Goal: Use online tool/utility: Utilize a website feature to perform a specific function

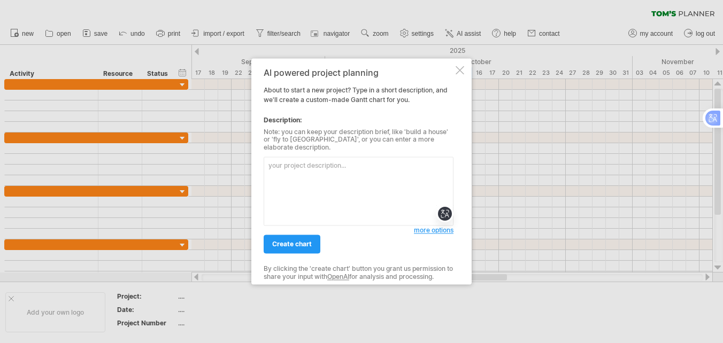
click at [430, 227] on span "more options" at bounding box center [434, 231] width 40 height 8
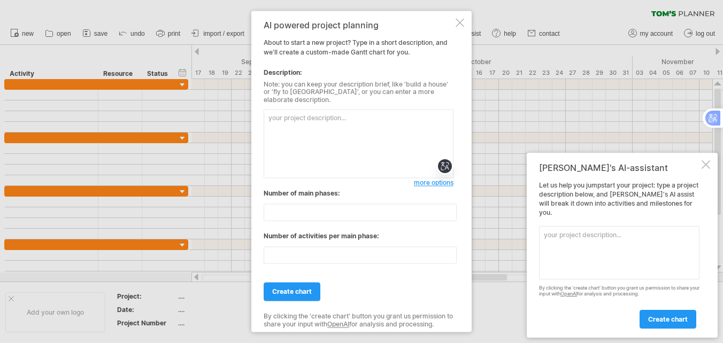
click at [301, 118] on textarea at bounding box center [359, 144] width 190 height 69
click at [453, 204] on input "**" at bounding box center [360, 212] width 193 height 17
click at [453, 212] on input "**" at bounding box center [360, 212] width 193 height 17
click at [453, 212] on input "*" at bounding box center [360, 212] width 193 height 17
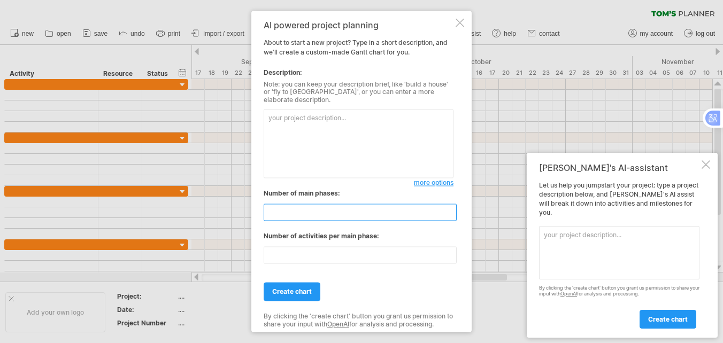
click at [453, 212] on input "*" at bounding box center [360, 212] width 193 height 17
type input "*"
click at [453, 212] on input "*" at bounding box center [360, 212] width 193 height 17
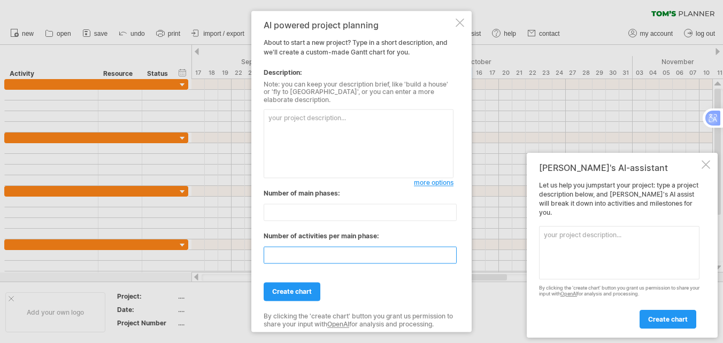
click at [431, 257] on input "**" at bounding box center [360, 255] width 193 height 17
drag, startPoint x: 290, startPoint y: 255, endPoint x: 221, endPoint y: 248, distance: 69.3
click at [221, 248] on div "Trying to reach [DOMAIN_NAME] Connected again... 0% clear filter new" at bounding box center [361, 171] width 723 height 343
type input "*"
click at [308, 134] on textarea at bounding box center [359, 144] width 190 height 69
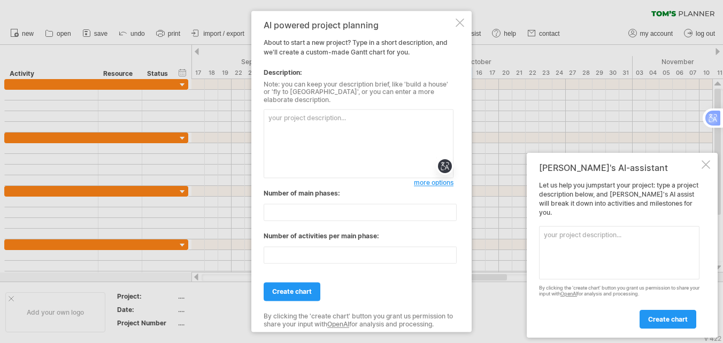
paste textarea "A. Cẩm nang [PERSON_NAME] khách hàng: [DATE] B. Cẩm nang thu ngân: [DATE] C. Hộ…"
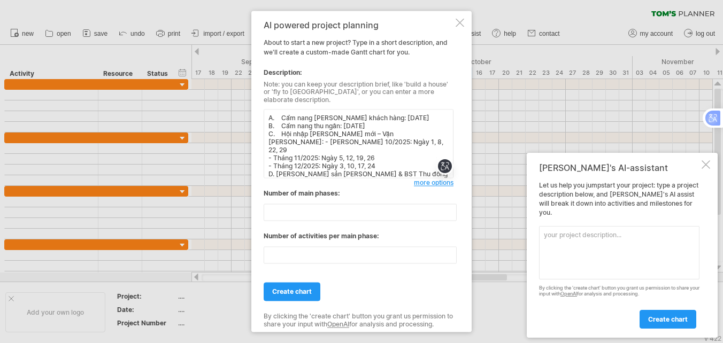
scroll to position [129, 0]
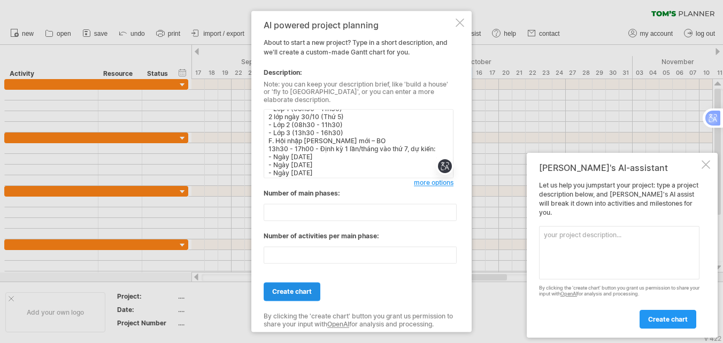
type textarea "A. Cẩm nang [PERSON_NAME] khách hàng: [DATE] B. Cẩm nang thu ngân: [DATE] C. Hộ…"
click at [292, 288] on span "create chart" at bounding box center [292, 292] width 40 height 8
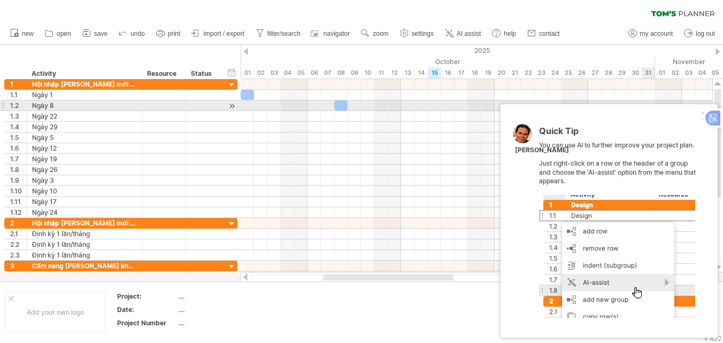
click at [701, 112] on div "Quick Tip You can use AI to further improve your project plan. Just right-click…" at bounding box center [608, 221] width 217 height 234
drag, startPoint x: 664, startPoint y: 120, endPoint x: 627, endPoint y: 113, distance: 38.1
click at [583, 110] on div "Quick Tip You can use AI to further improve your project plan. Just right-click…" at bounding box center [608, 221] width 217 height 234
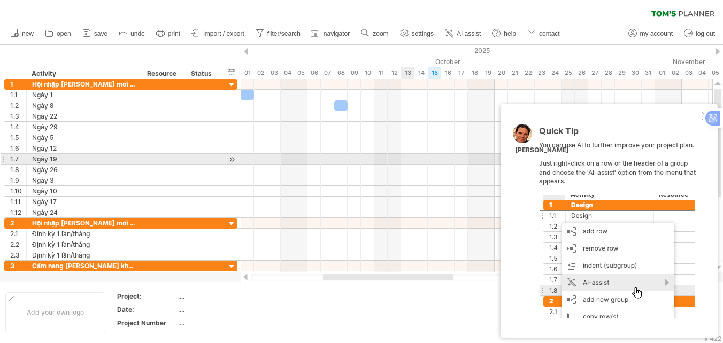
click at [410, 158] on div at bounding box center [477, 159] width 472 height 11
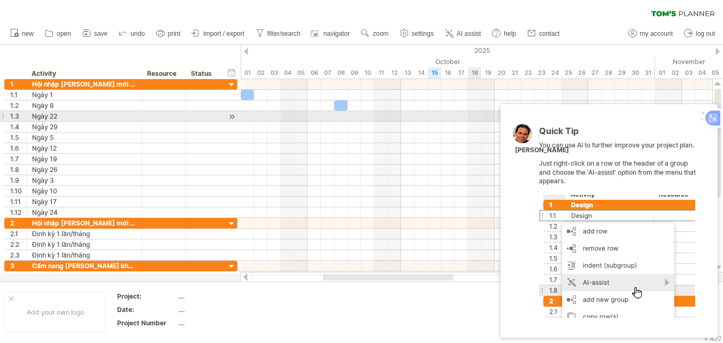
click at [702, 113] on div "Quick Tip You can use AI to further improve your project plan. Just right-click…" at bounding box center [608, 221] width 217 height 234
click at [703, 115] on div at bounding box center [705, 116] width 9 height 9
